Goal: Use online tool/utility: Utilize a website feature to perform a specific function

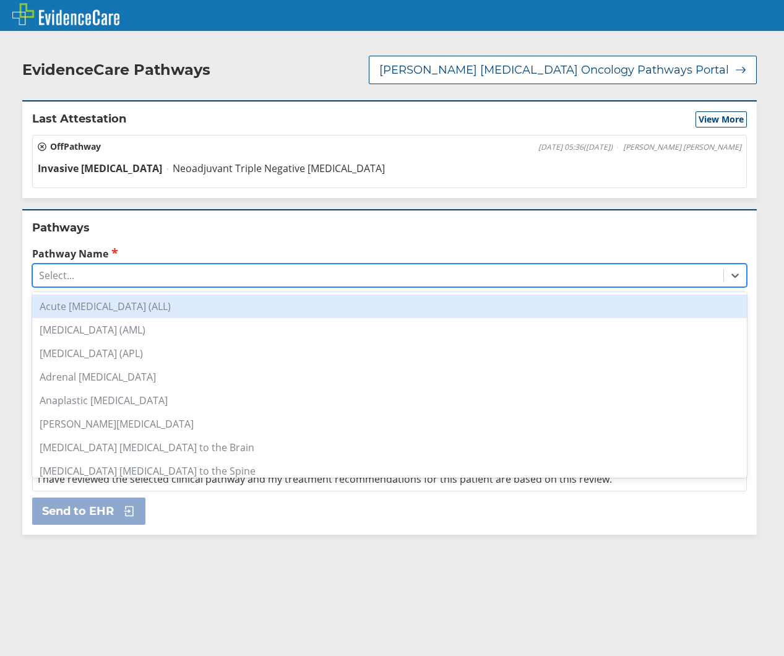
click at [144, 265] on div "Select..." at bounding box center [378, 275] width 691 height 21
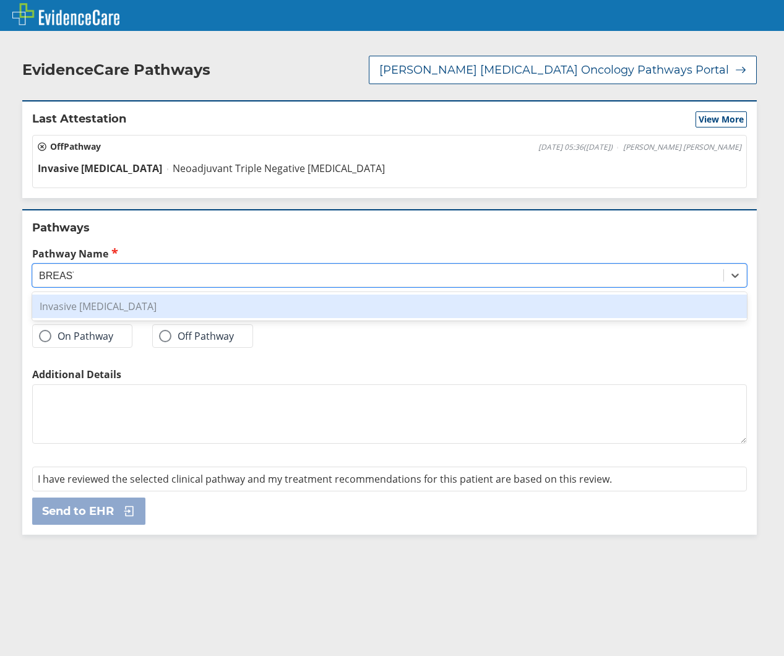
type input "BREAST"
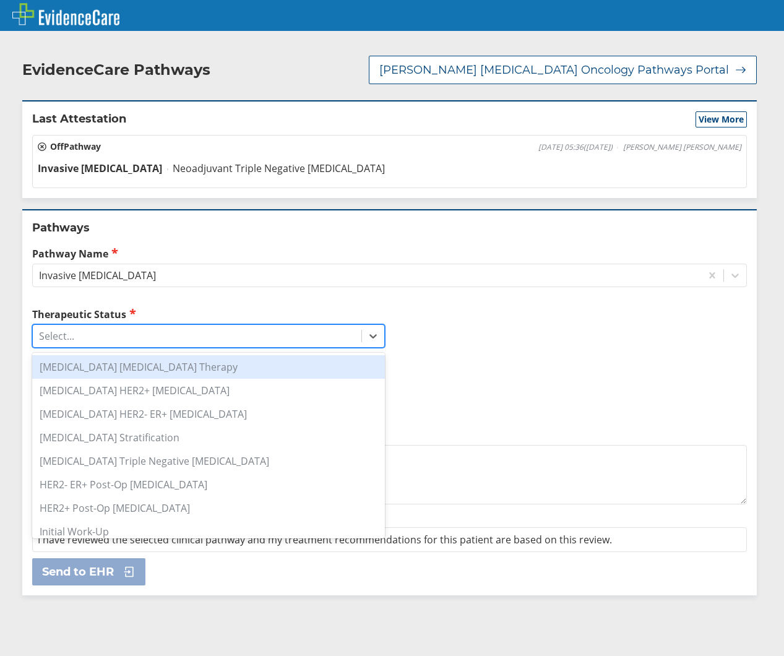
click at [150, 326] on div "Select..." at bounding box center [197, 336] width 329 height 21
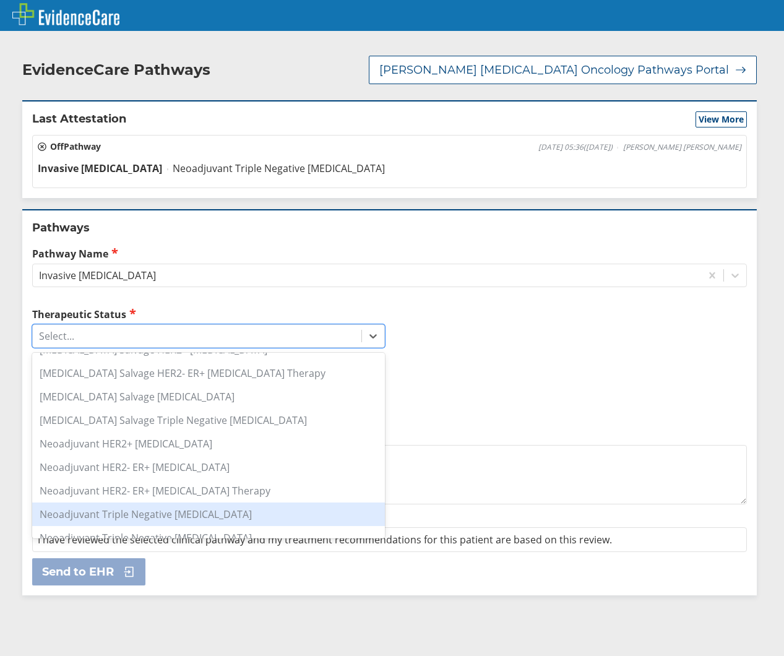
scroll to position [542, 0]
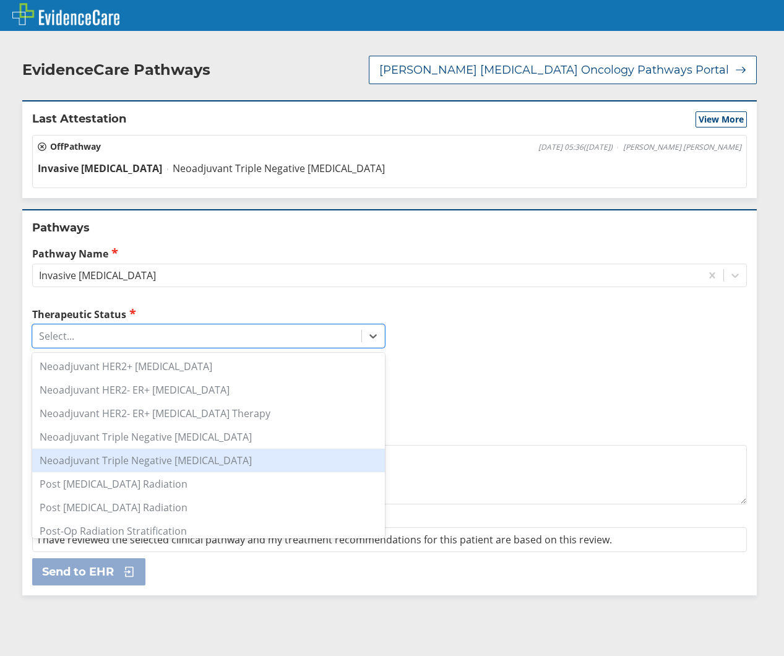
click at [232, 449] on div "Neoadjuvant Triple Negative [MEDICAL_DATA]" at bounding box center [208, 461] width 353 height 24
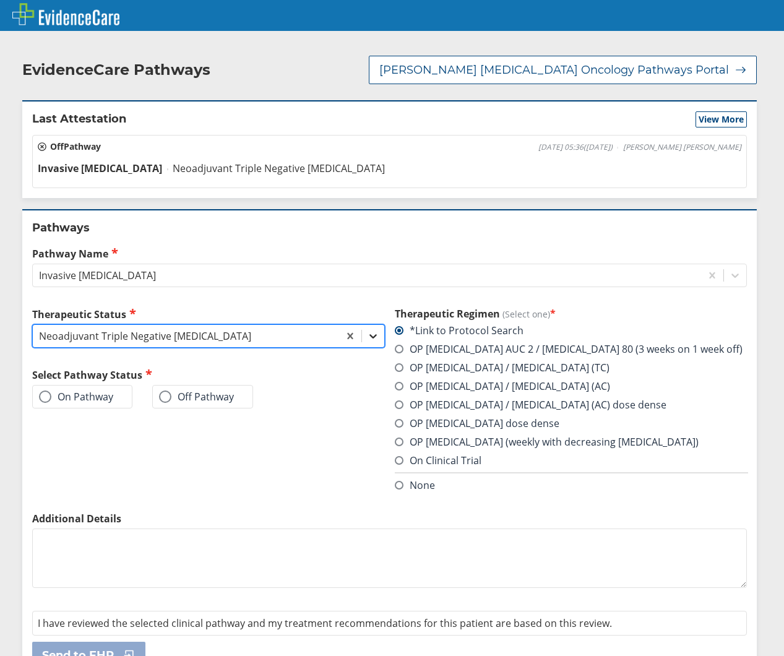
click at [367, 330] on icon at bounding box center [373, 336] width 12 height 12
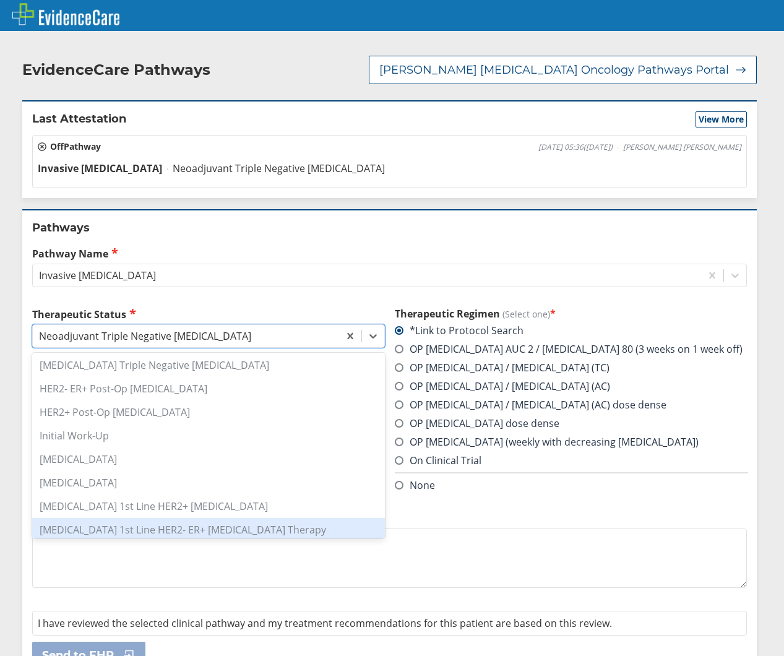
scroll to position [173, 0]
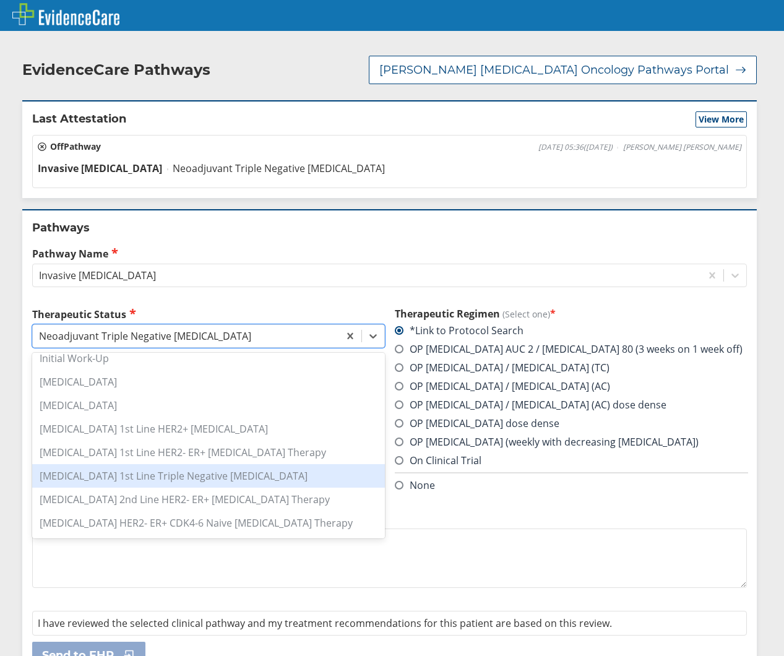
click at [209, 464] on div "[MEDICAL_DATA] 1st Line Triple Negative [MEDICAL_DATA]" at bounding box center [208, 476] width 353 height 24
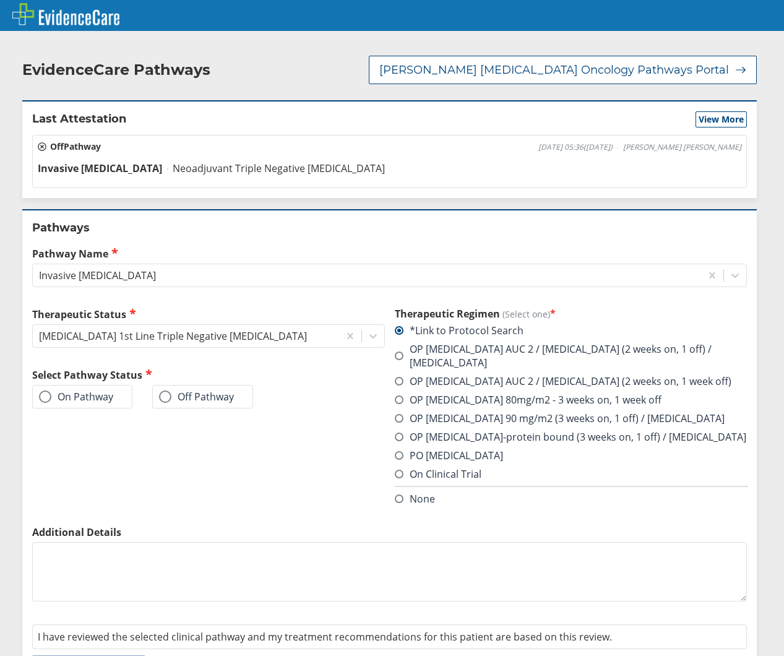
click at [395, 396] on span at bounding box center [399, 400] width 9 height 9
click at [0, 0] on input "OP [MEDICAL_DATA] 80mg/m2 - 3 weeks on, 1 week off" at bounding box center [0, 0] width 0 height 0
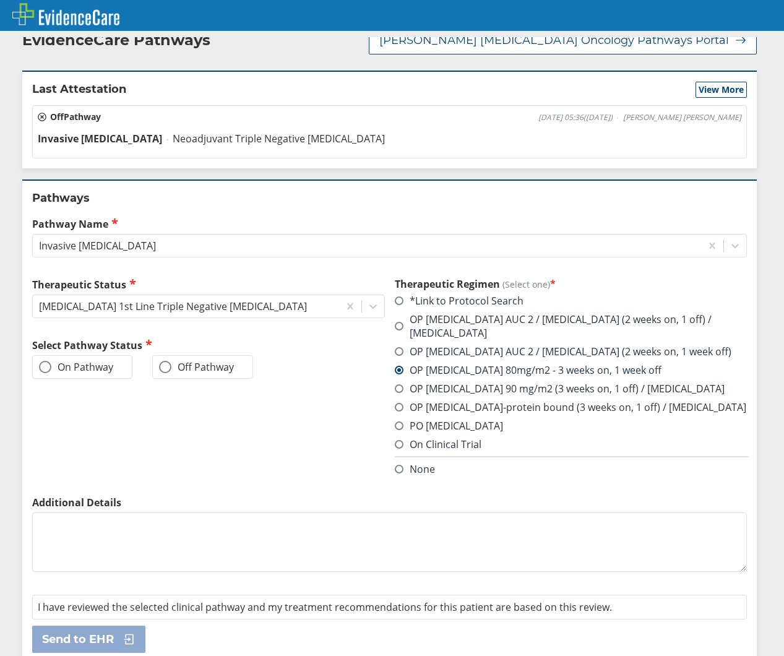
click at [80, 361] on label "On Pathway" at bounding box center [76, 367] width 74 height 12
click at [0, 0] on input "On Pathway" at bounding box center [0, 0] width 0 height 0
click at [131, 633] on icon at bounding box center [126, 639] width 19 height 12
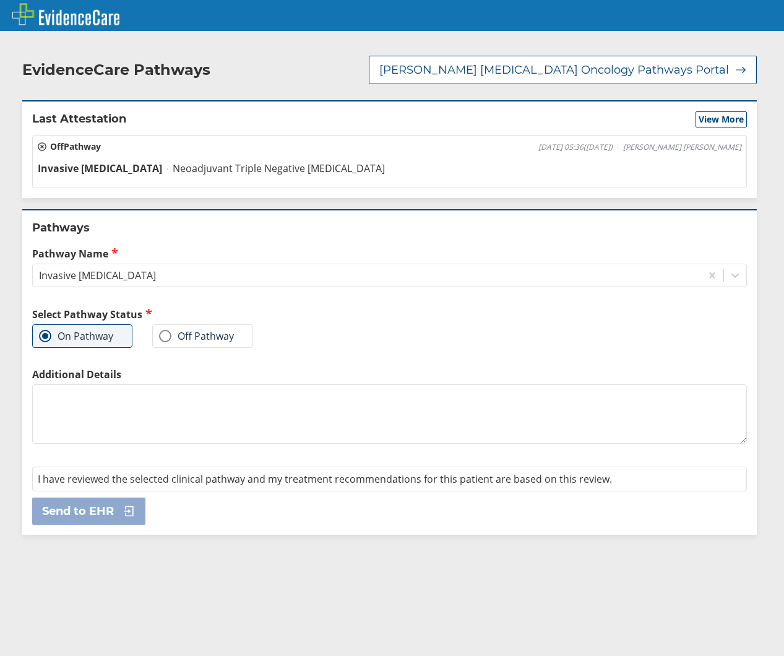
scroll to position [0, 0]
